Goal: Transaction & Acquisition: Book appointment/travel/reservation

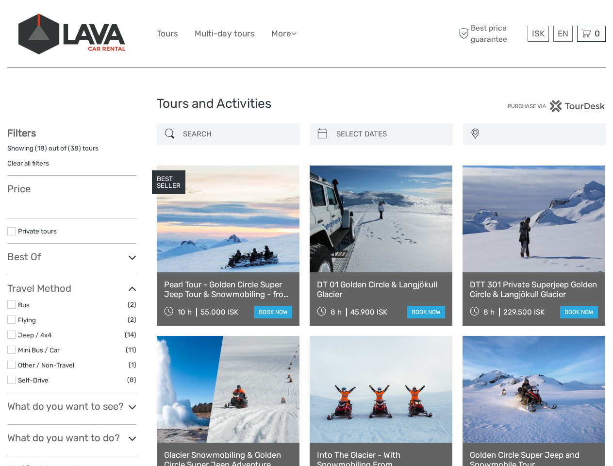
select select
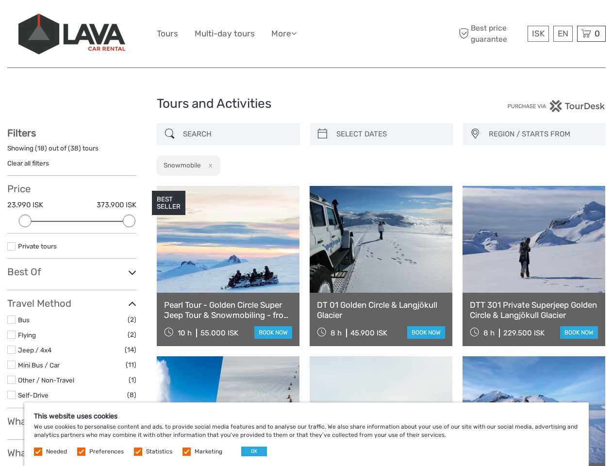
click at [306, 34] on ul "Tours Multi-day tours More Food & drink Travel Articles Back to [GEOGRAPHIC_DAT…" at bounding box center [234, 34] width 154 height 14
click at [285, 33] on link "More" at bounding box center [283, 34] width 25 height 14
click at [296, 33] on icon at bounding box center [293, 33] width 5 height 8
click at [537, 33] on span "ISK" at bounding box center [538, 34] width 13 height 10
click at [562, 33] on div "EN English Español Deutsch" at bounding box center [562, 34] width 19 height 16
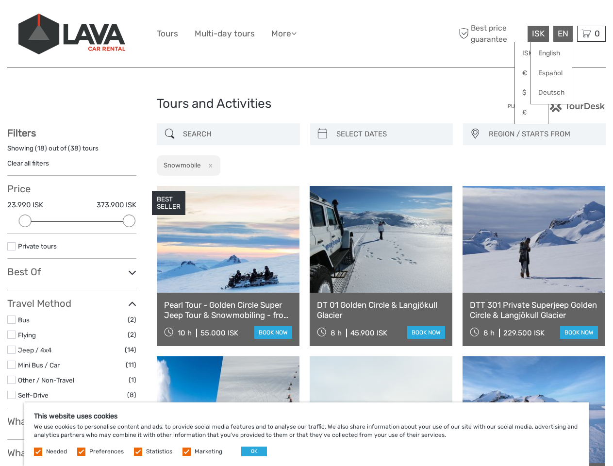
click at [591, 33] on div "0 Items Total 0 ISK Checkout The shopping cart is empty." at bounding box center [591, 34] width 29 height 16
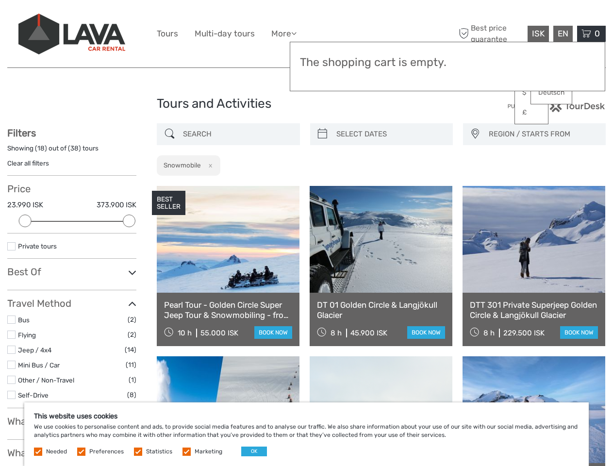
click at [25, 221] on div at bounding box center [25, 220] width 13 height 13
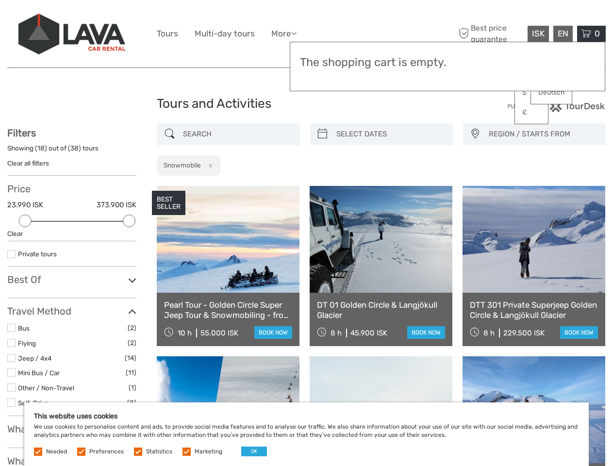
scroll to position [45, 0]
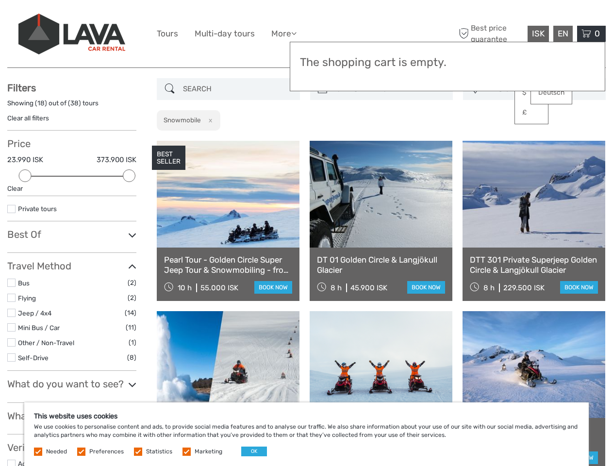
click at [129, 221] on div "Filters Showing ( 18 ) out of ( 38 ) tours Clear all filters Price 23.990 ISK 3…" at bounding box center [71, 365] width 129 height 567
